Goal: Task Accomplishment & Management: Complete application form

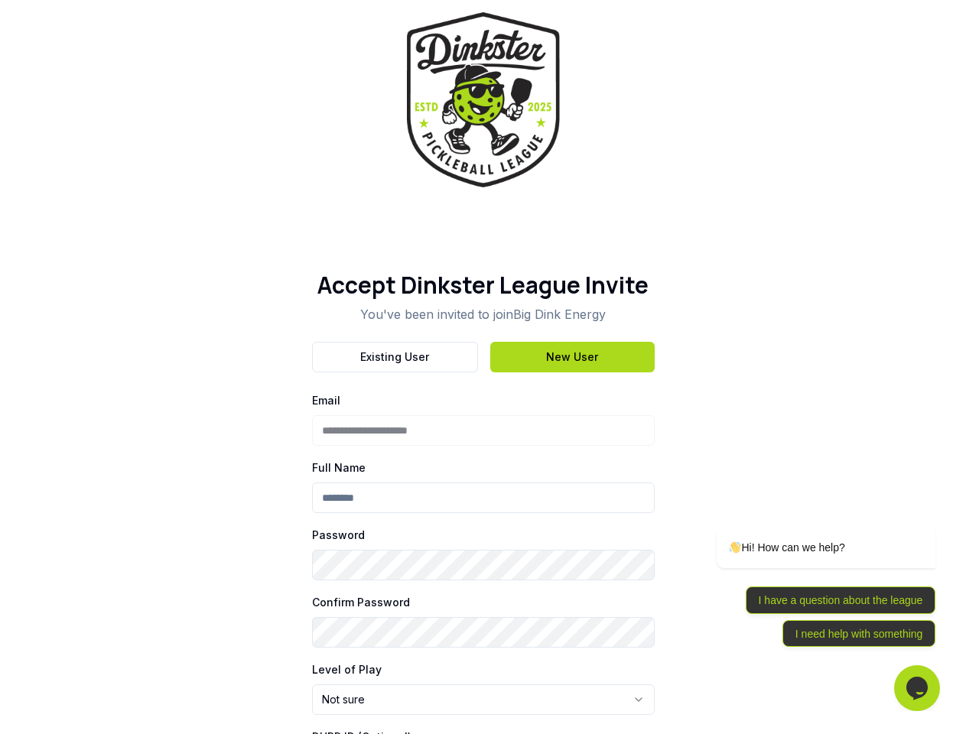
click at [483, 367] on div "Existing User New User" at bounding box center [483, 357] width 343 height 31
click at [395, 357] on button "Existing User" at bounding box center [395, 357] width 166 height 31
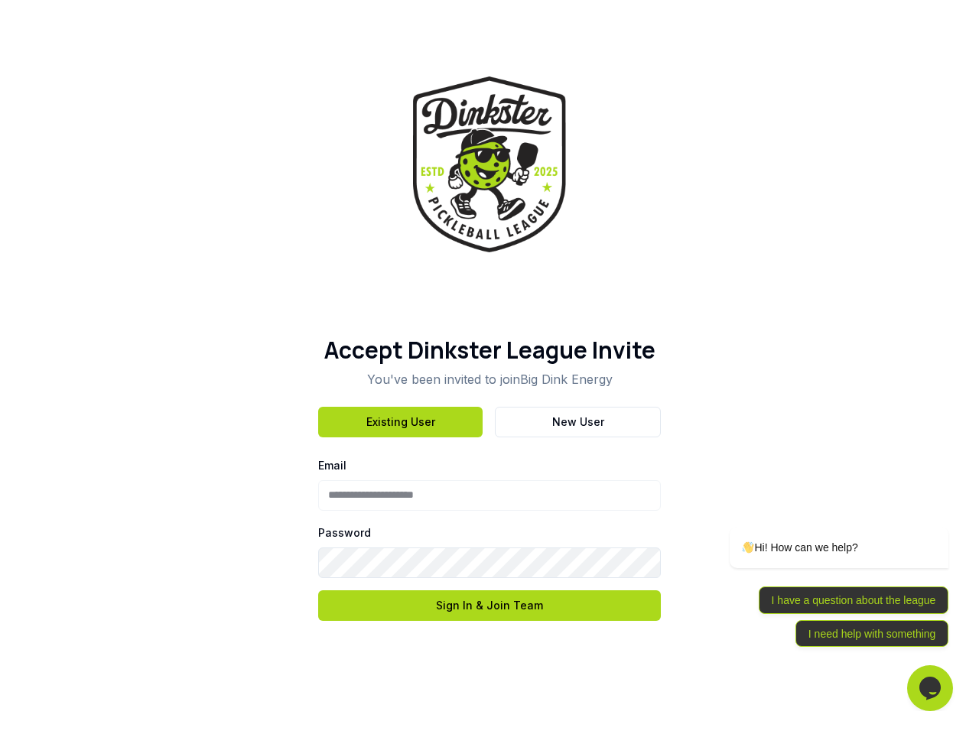
click at [572, 357] on h1 "Accept Dinkster League Invite" at bounding box center [489, 351] width 343 height 28
click at [483, 700] on div "**********" at bounding box center [489, 367] width 979 height 734
click at [917, 688] on div "Opens Chat This icon Opens the chat window." at bounding box center [930, 688] width 46 height 24
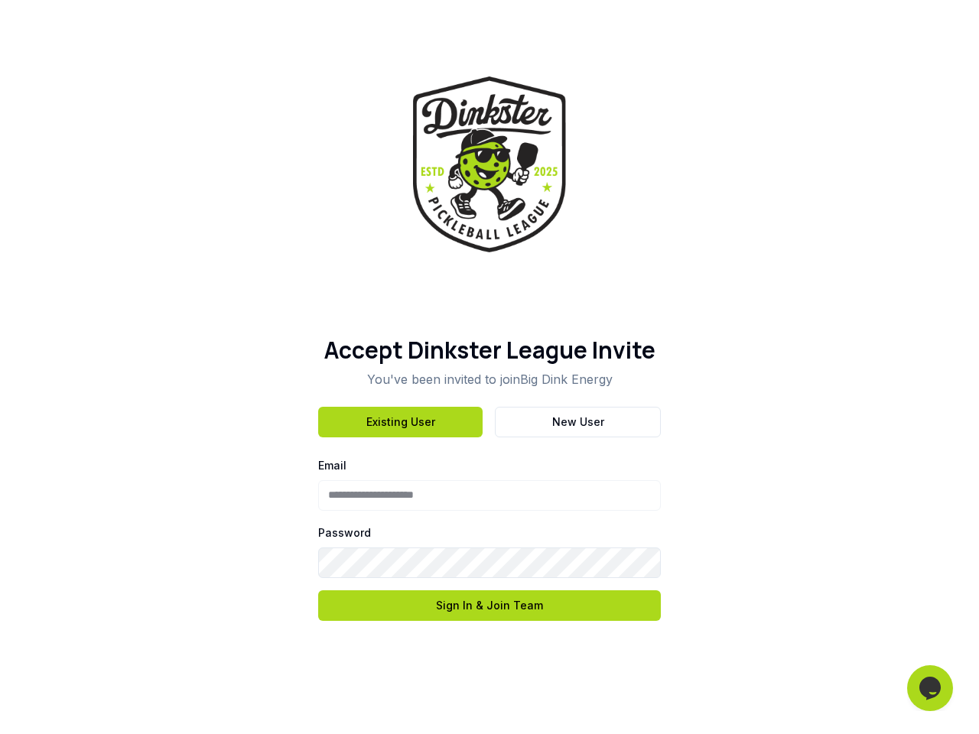
click at [926, 505] on div at bounding box center [822, 453] width 268 height 398
click at [688, 254] on div "Dinkster Support Need help? Search our help center for answers or start a conve…" at bounding box center [688, 254] width 0 height 0
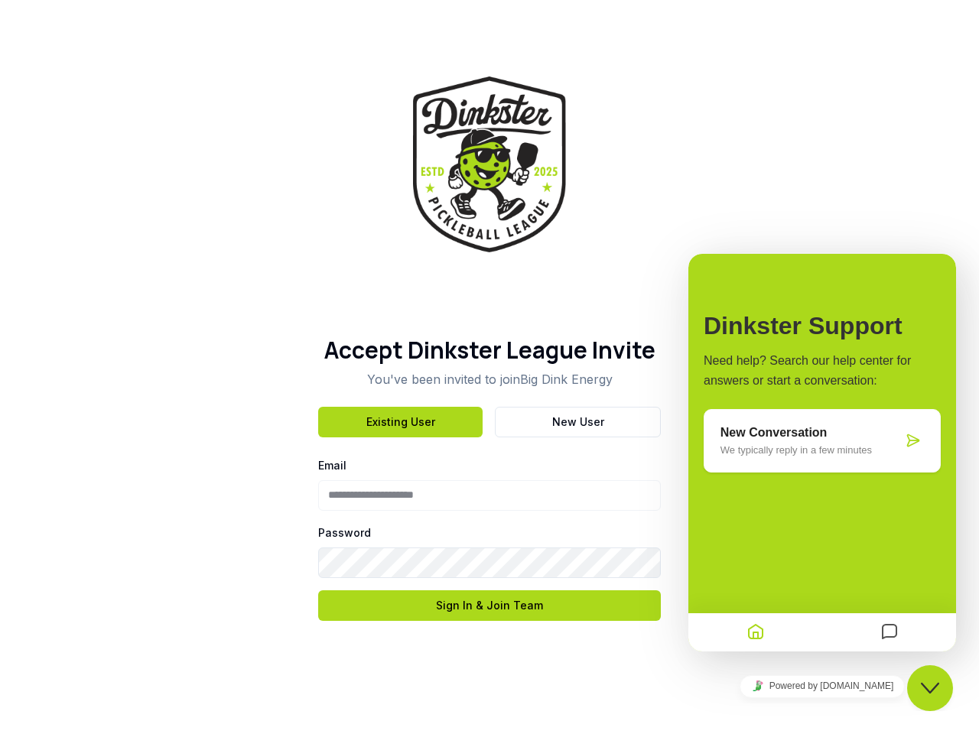
click at [841, 600] on div "Dinkster Support Need help? Search our help center for answers or start a conve…" at bounding box center [822, 453] width 268 height 398
click at [859, 634] on div at bounding box center [889, 633] width 134 height 30
